Goal: Task Accomplishment & Management: Manage account settings

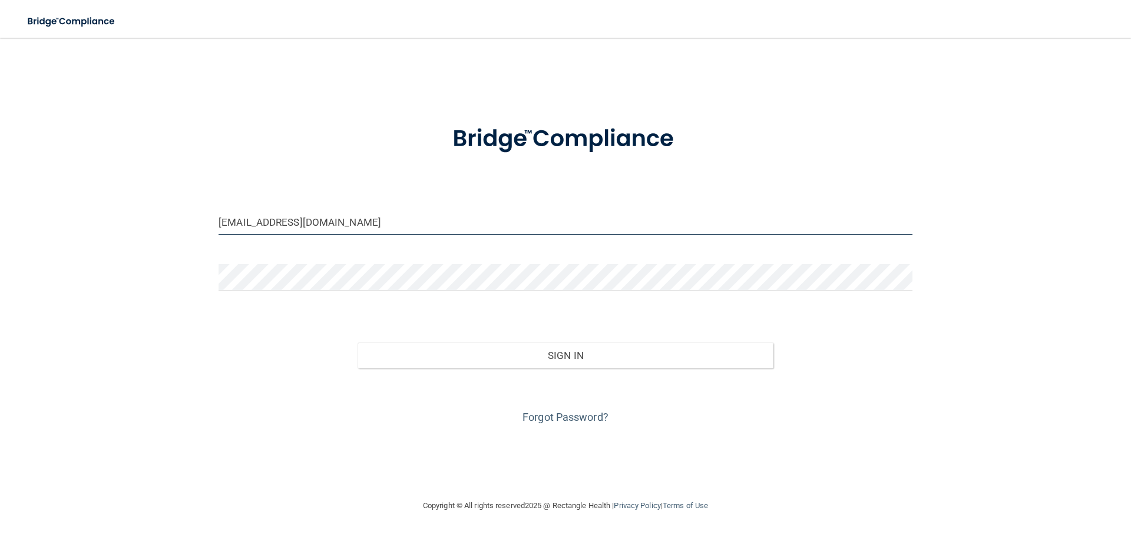
drag, startPoint x: 336, startPoint y: 224, endPoint x: 178, endPoint y: 202, distance: 159.4
click at [178, 202] on div "[EMAIL_ADDRESS][DOMAIN_NAME] Invalid email/password. You don't have permission …" at bounding box center [566, 267] width 1084 height 437
type input "m"
drag, startPoint x: 351, startPoint y: 227, endPoint x: 173, endPoint y: 213, distance: 177.9
click at [173, 213] on div "[EMAIL_ADDRESS][DOMAIN_NAME] Invalid email/password. You don't have permission …" at bounding box center [566, 267] width 1084 height 437
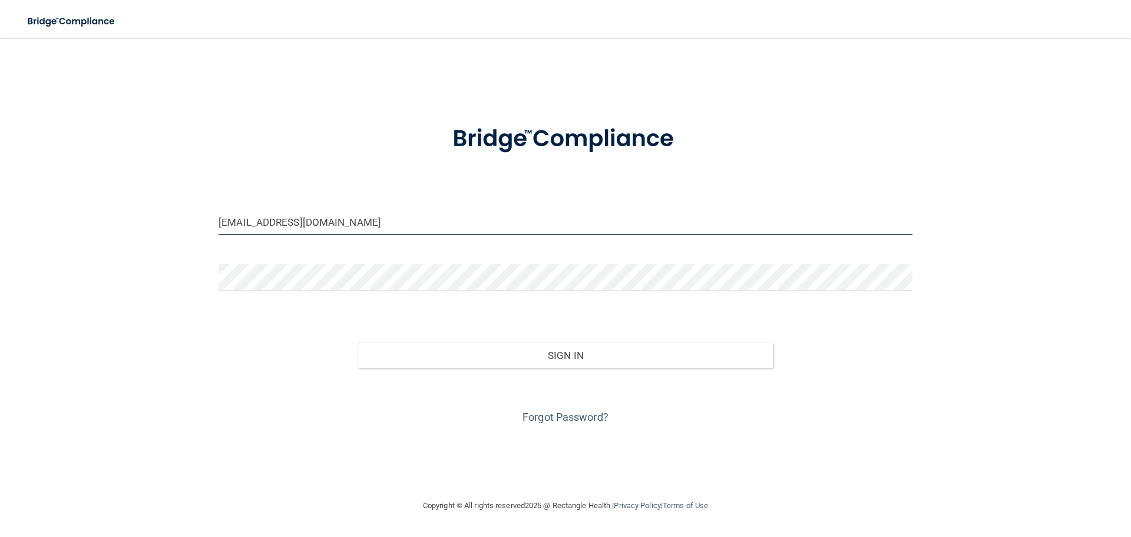
type input "[EMAIL_ADDRESS][DOMAIN_NAME]"
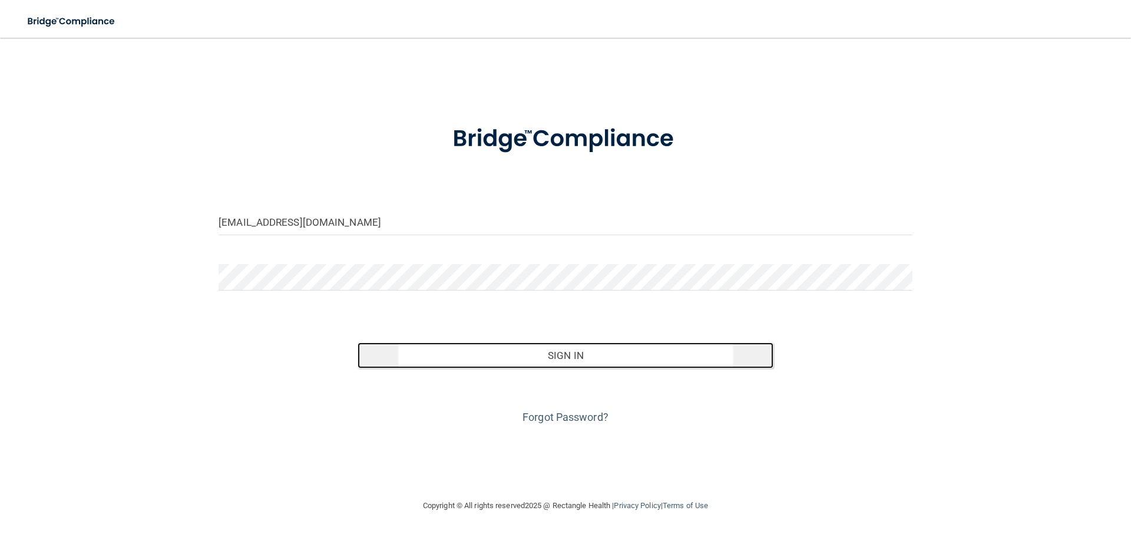
click at [589, 354] on button "Sign In" at bounding box center [566, 355] width 417 height 26
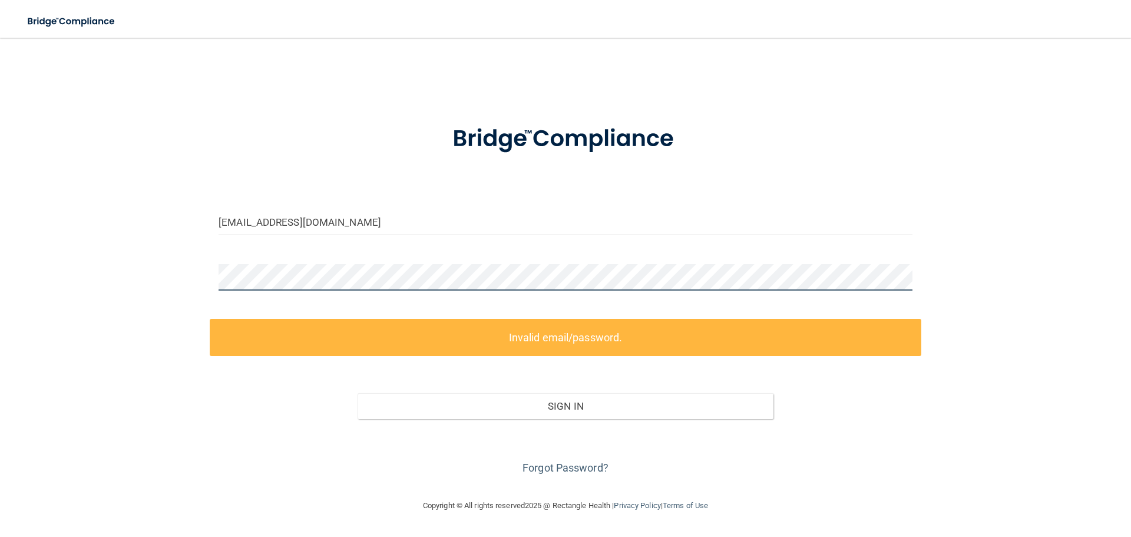
click at [187, 262] on div "[EMAIL_ADDRESS][DOMAIN_NAME] Invalid email/password. You don't have permission …" at bounding box center [566, 267] width 1084 height 437
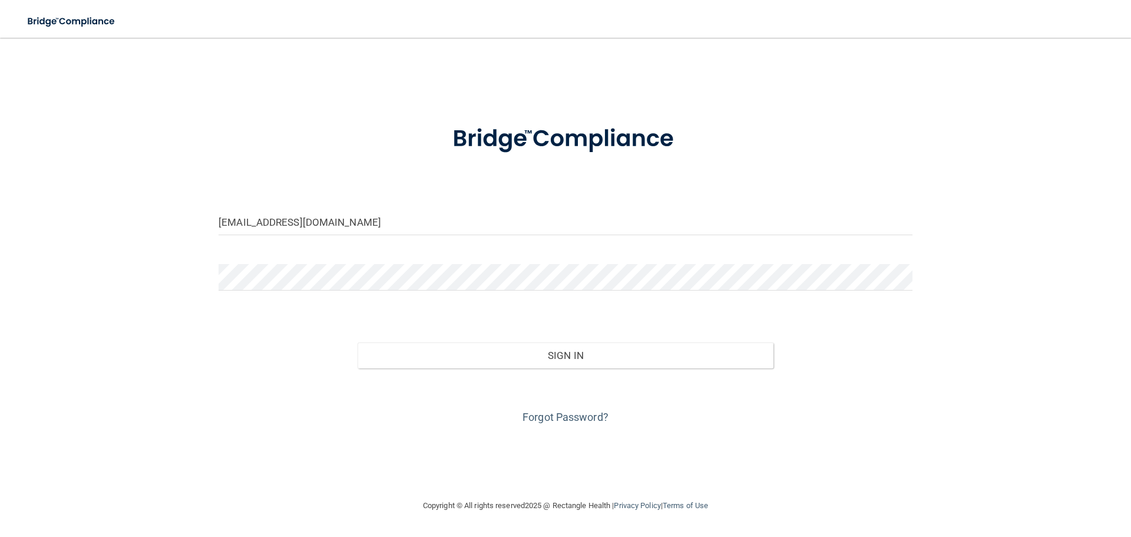
click at [946, 461] on div "[EMAIL_ADDRESS][DOMAIN_NAME] Invalid email/password. You don't have permission …" at bounding box center [566, 267] width 1084 height 437
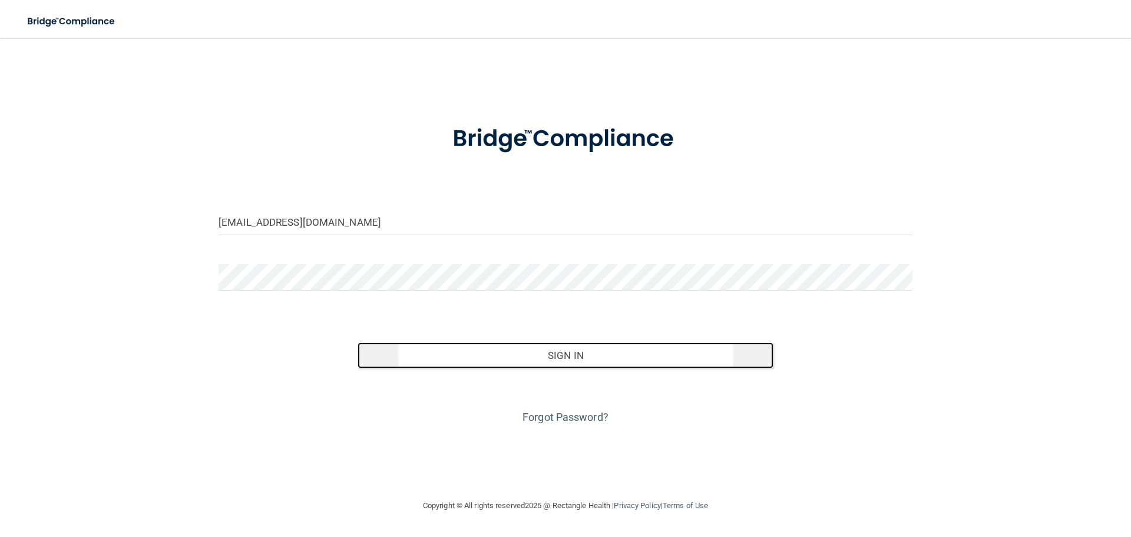
click at [556, 348] on button "Sign In" at bounding box center [566, 355] width 417 height 26
